Goal: Complete application form

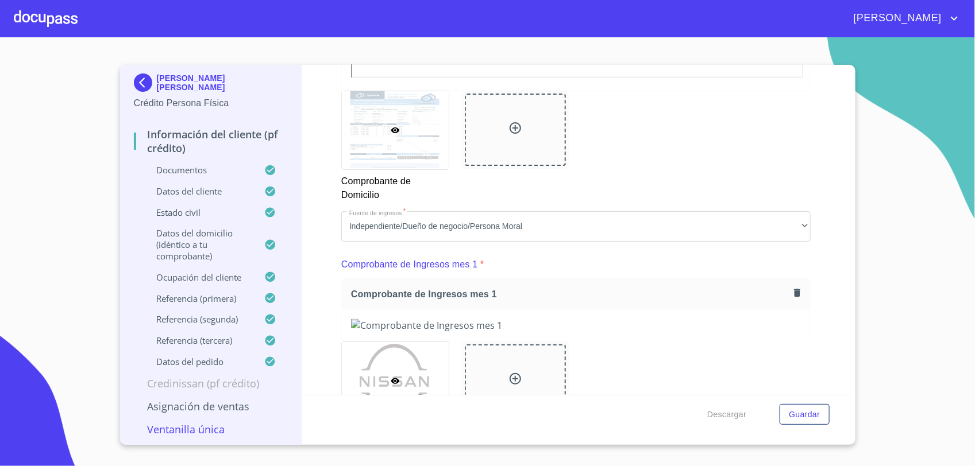
scroll to position [555, 0]
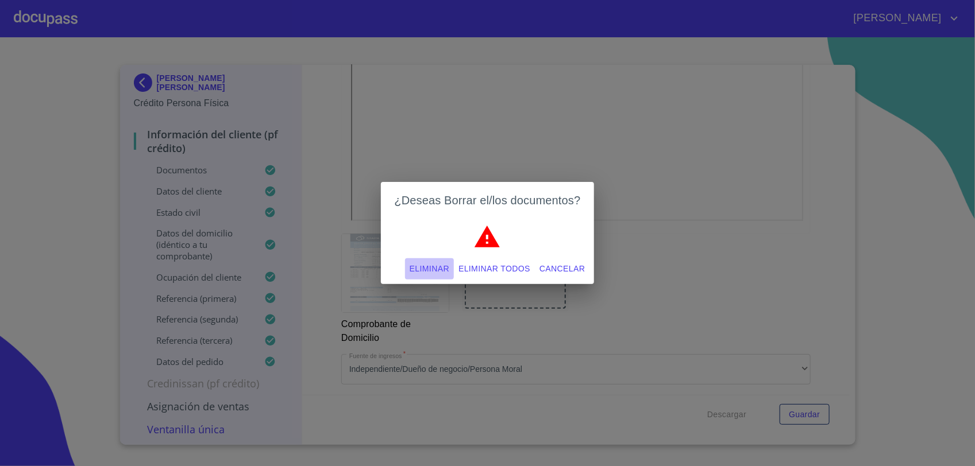
click at [437, 265] on span "Eliminar" at bounding box center [430, 269] width 40 height 14
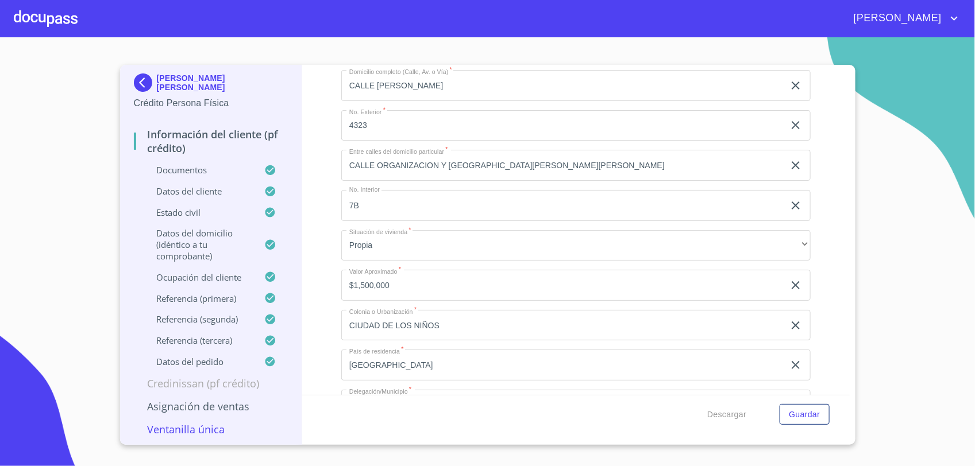
scroll to position [2933, 0]
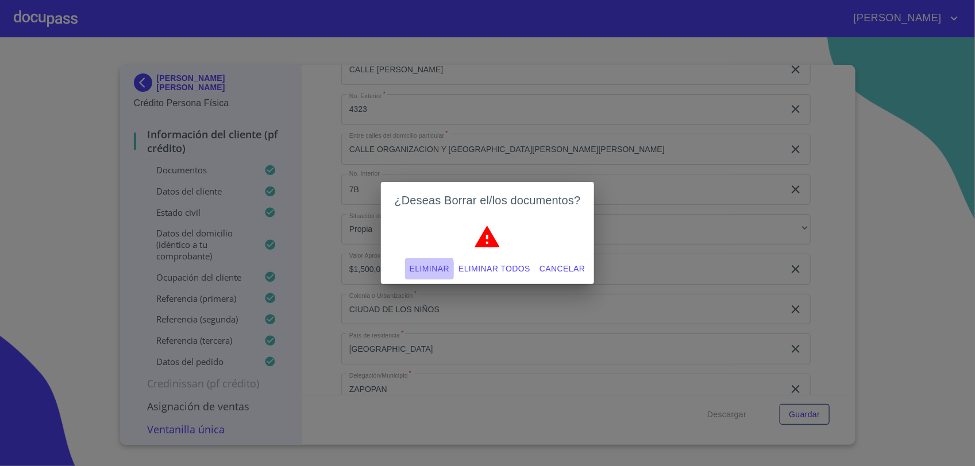
drag, startPoint x: 426, startPoint y: 271, endPoint x: 428, endPoint y: 265, distance: 6.2
click at [427, 271] on span "Eliminar" at bounding box center [430, 269] width 40 height 14
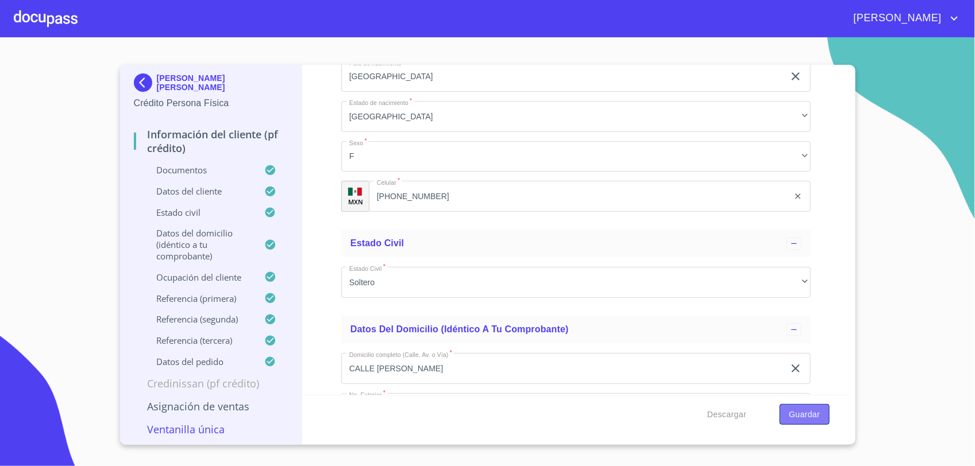
click at [798, 412] on span "Guardar" at bounding box center [804, 415] width 31 height 14
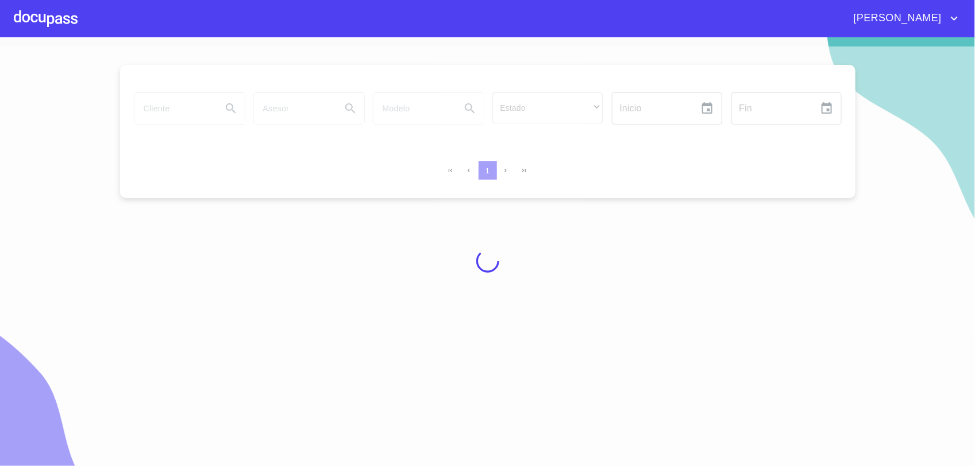
click at [911, 180] on div at bounding box center [487, 261] width 975 height 429
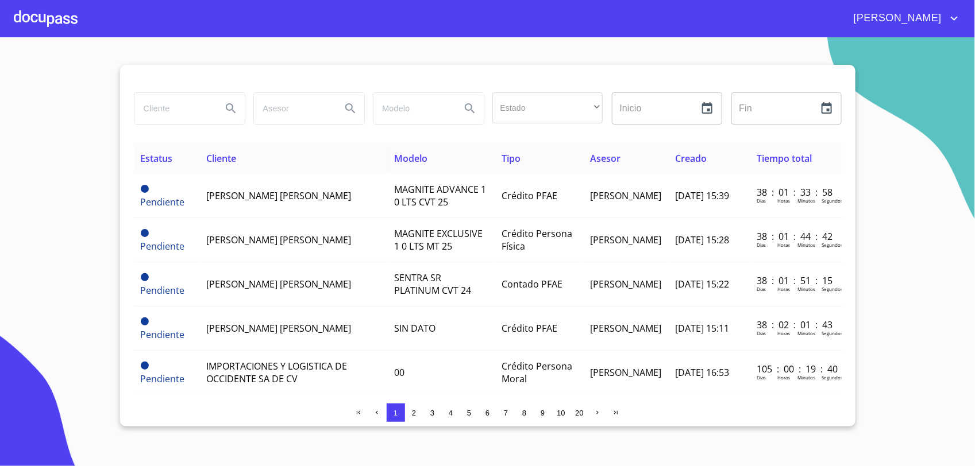
click at [184, 122] on input "search" at bounding box center [173, 108] width 78 height 31
click at [0, 1] on html "Juan Estado ​ ​ Inicio ​ Fin ​ Estatus Cliente Modelo Tipo Asesor Creado Tiempo…" at bounding box center [487, 233] width 975 height 466
click at [213, 125] on div at bounding box center [189, 108] width 111 height 32
click at [213, 121] on input "search" at bounding box center [173, 108] width 78 height 31
type input "luz alejandra"
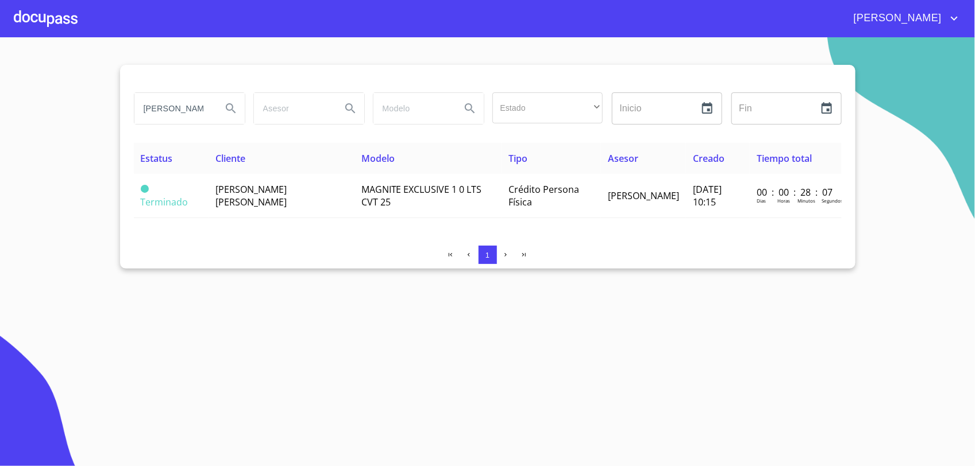
click at [269, 196] on span "LUZ ALEJANDRA OROZCO SANTACRUZ" at bounding box center [250, 195] width 71 height 25
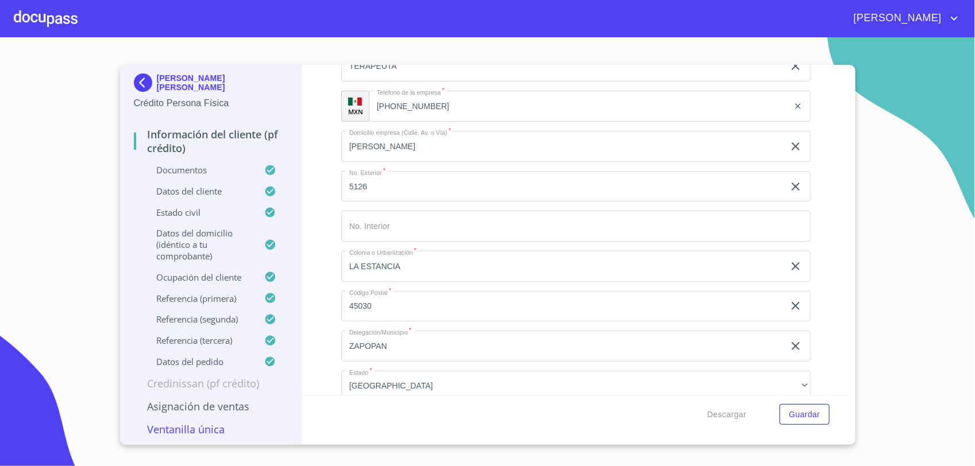
scroll to position [4562, 0]
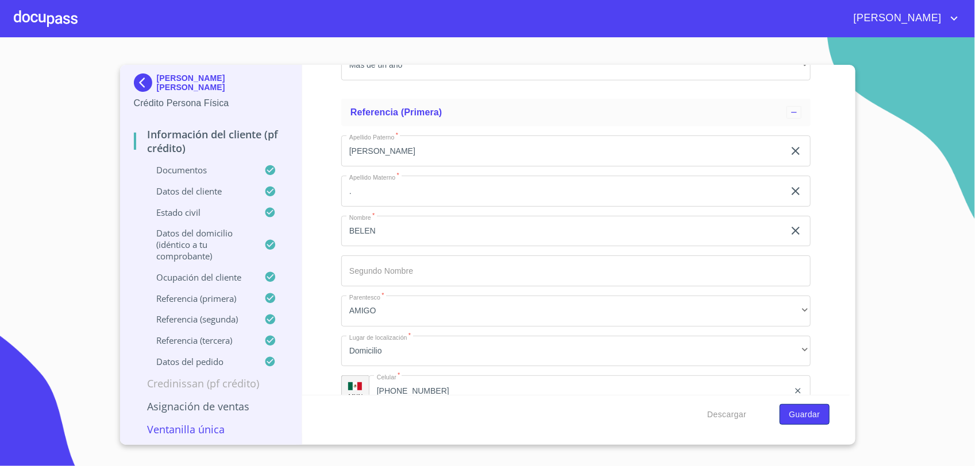
click at [813, 416] on span "Guardar" at bounding box center [804, 415] width 31 height 14
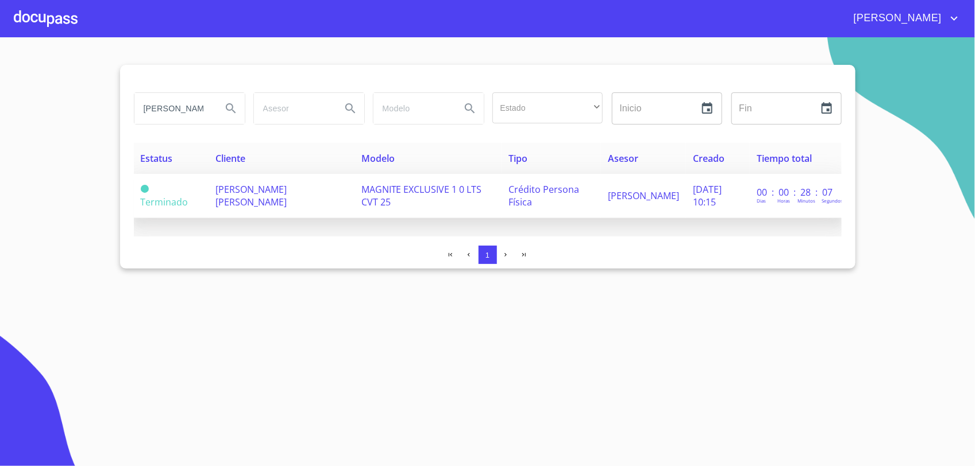
click at [287, 196] on span "LUZ ALEJANDRA OROZCO SANTACRUZ" at bounding box center [250, 195] width 71 height 25
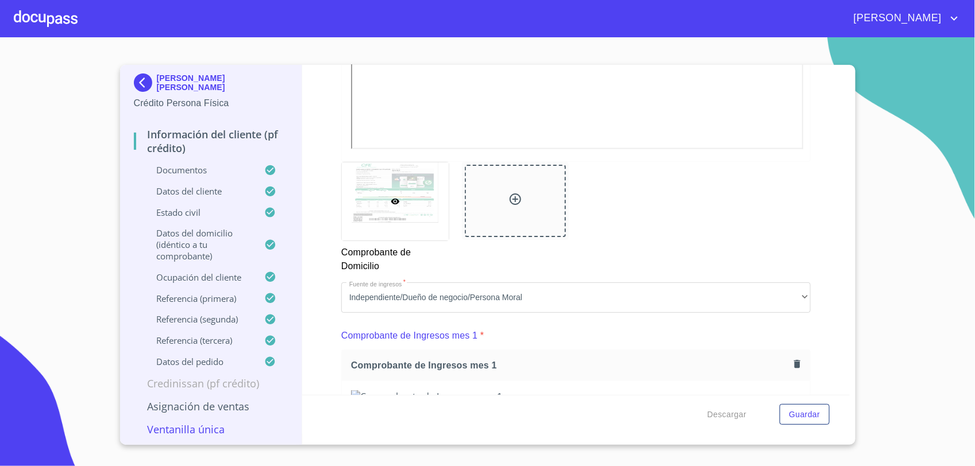
scroll to position [611, 0]
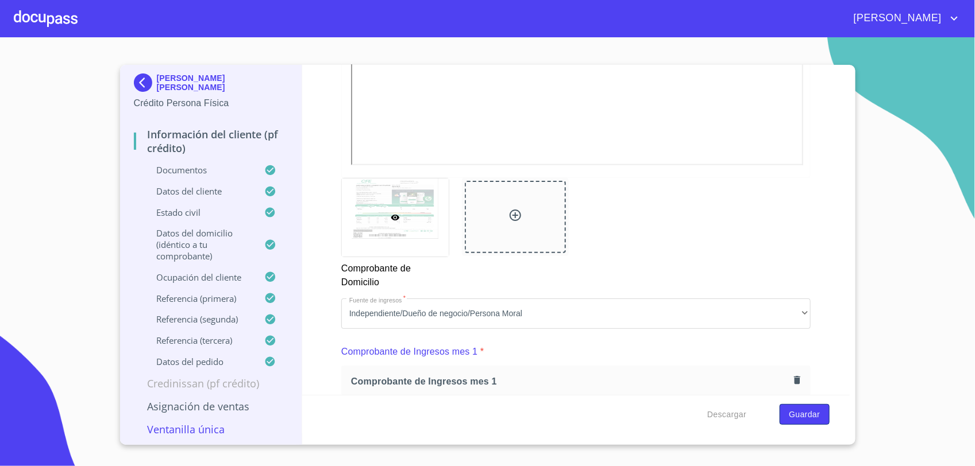
click at [802, 411] on span "Guardar" at bounding box center [804, 415] width 31 height 14
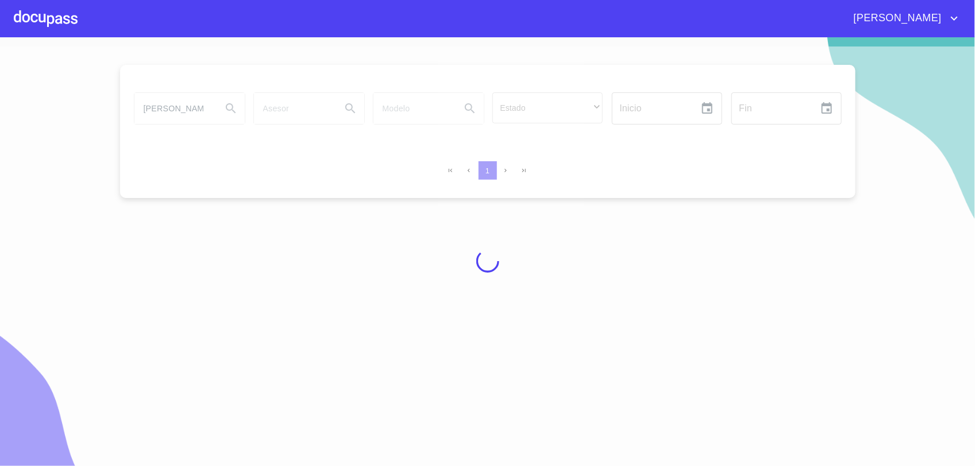
click at [79, 21] on div "[PERSON_NAME]" at bounding box center [519, 18] width 883 height 18
click at [70, 18] on div at bounding box center [46, 18] width 64 height 37
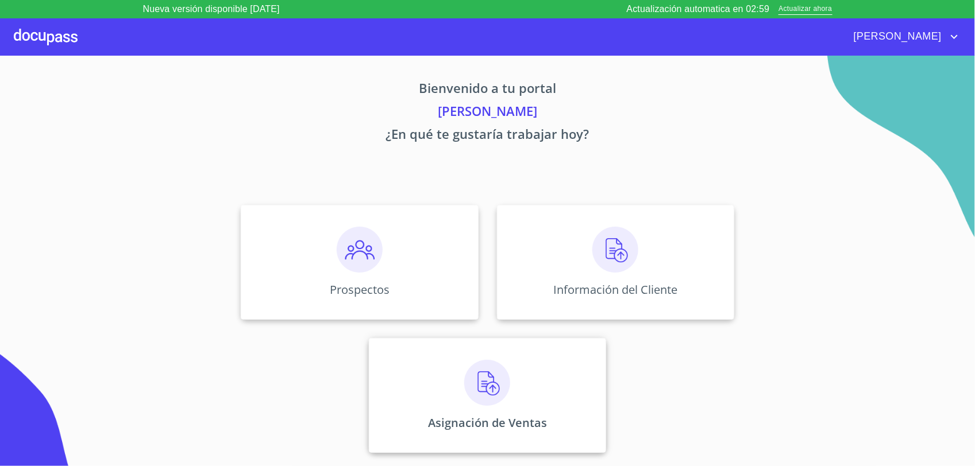
click at [435, 356] on div "Asignación de Ventas" at bounding box center [487, 395] width 237 height 115
